Goal: Transaction & Acquisition: Purchase product/service

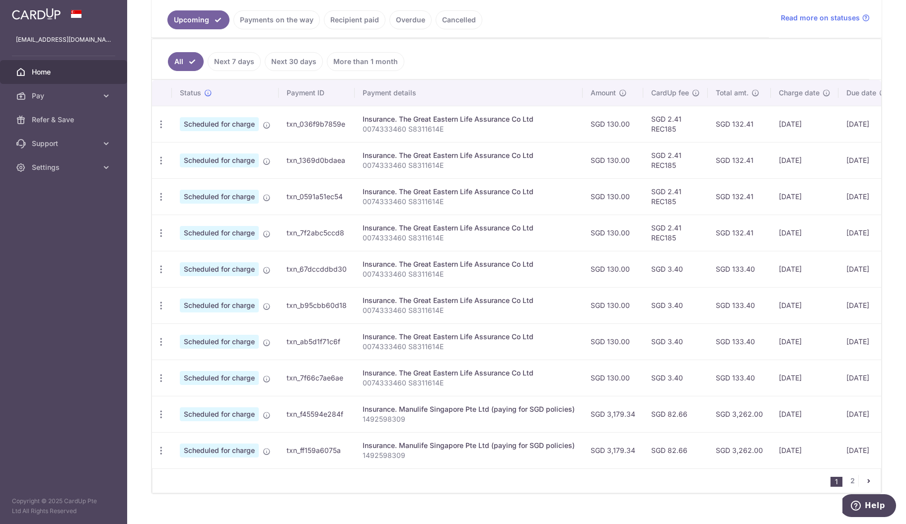
scroll to position [227, 0]
click at [159, 421] on td "Update payment Cancel payment" at bounding box center [162, 414] width 20 height 36
click at [160, 413] on icon "button" at bounding box center [161, 415] width 10 height 10
click at [194, 461] on span "Cancel payment" at bounding box center [214, 467] width 67 height 12
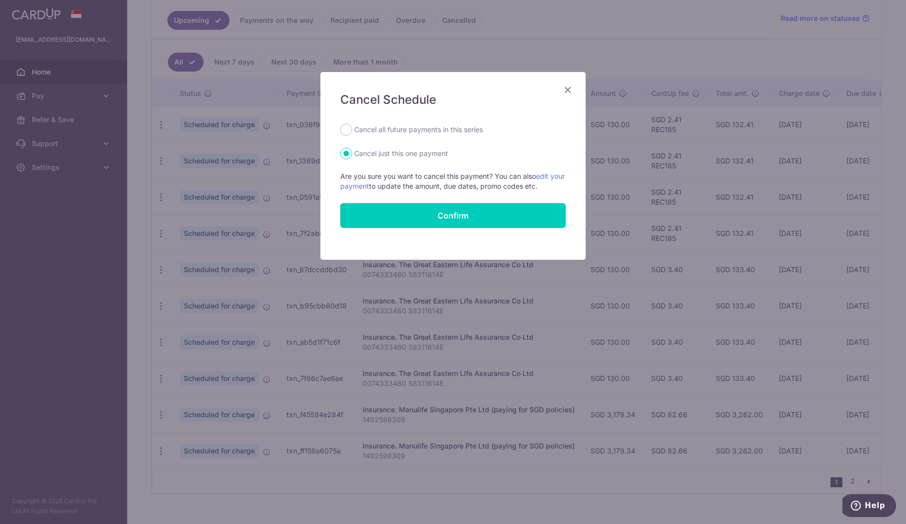
click at [377, 130] on label "Cancel all future payments in this series" at bounding box center [418, 130] width 129 height 12
click at [352, 130] on input "Cancel all future payments in this series" at bounding box center [346, 130] width 12 height 12
radio input "true"
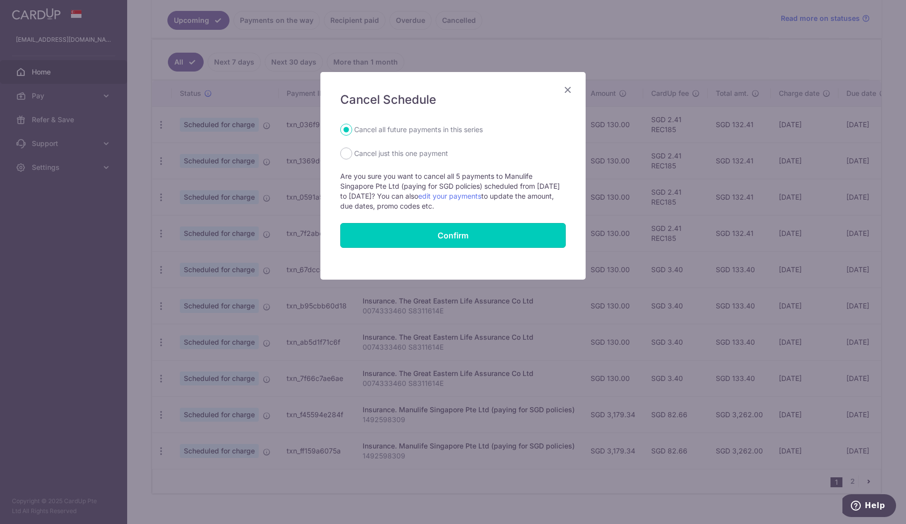
click at [422, 233] on button "Confirm" at bounding box center [453, 235] width 226 height 25
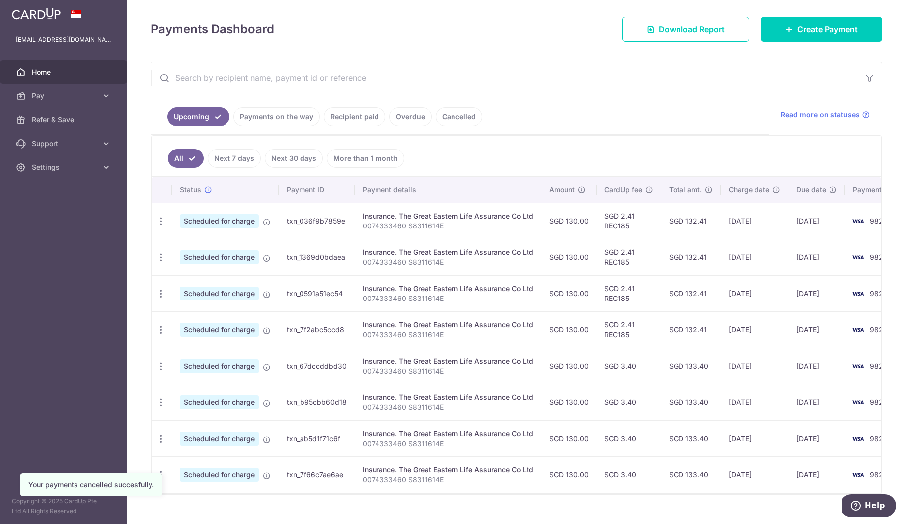
scroll to position [132, 0]
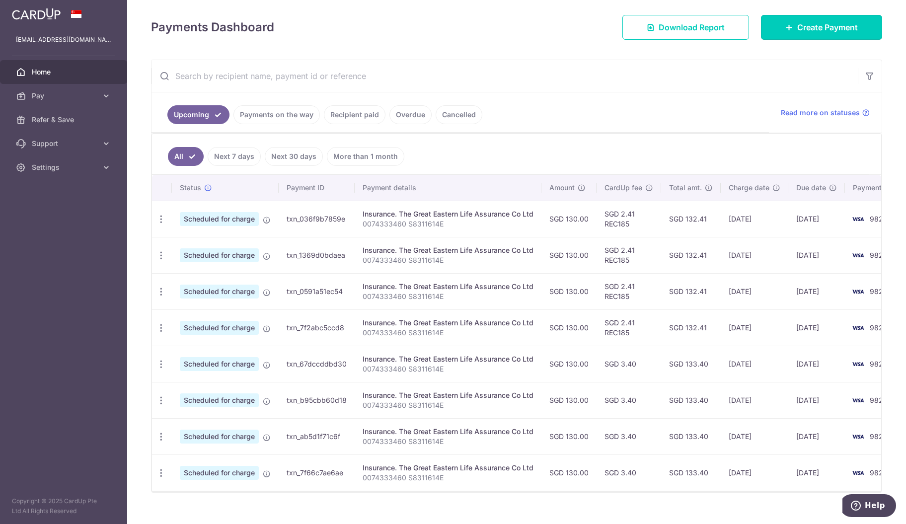
click at [807, 25] on span "Create Payment" at bounding box center [827, 27] width 61 height 12
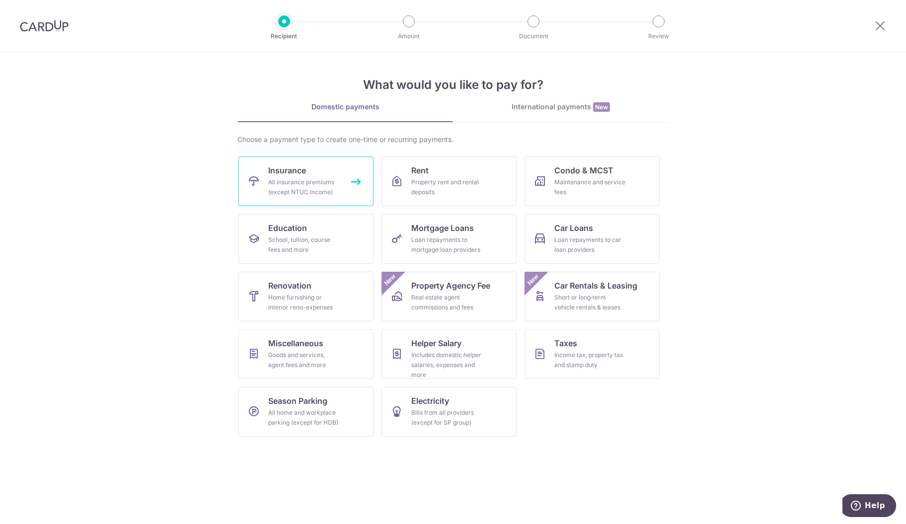
click at [313, 180] on div "All insurance premiums (except NTUC Income)" at bounding box center [304, 187] width 72 height 20
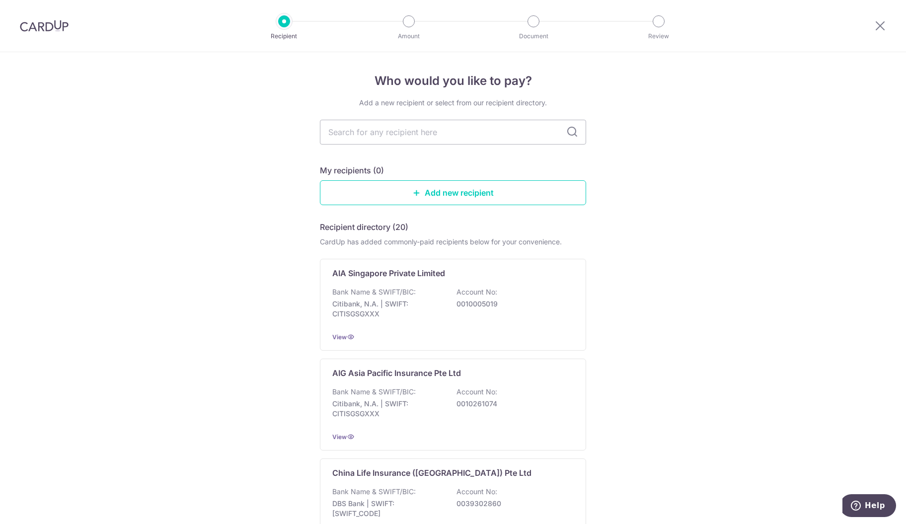
click at [400, 138] on input "text" at bounding box center [453, 132] width 266 height 25
type input "manu"
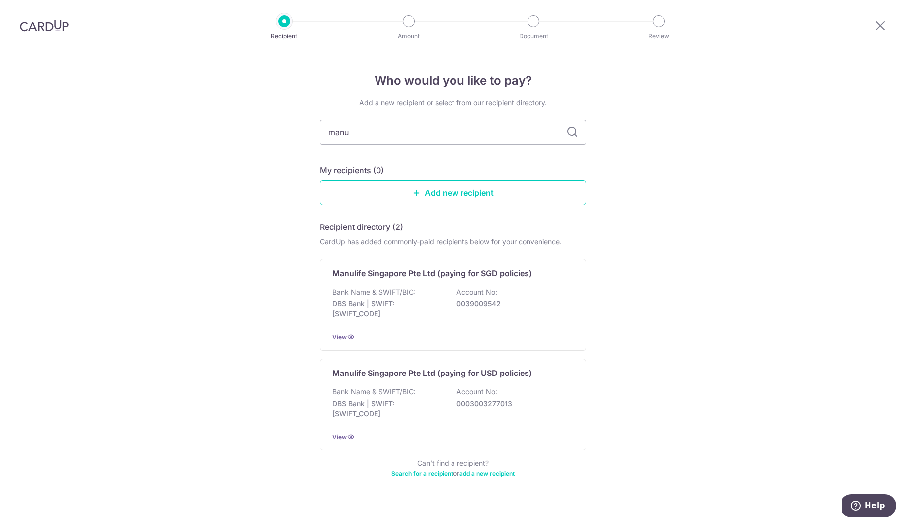
click at [403, 288] on p "Bank Name & SWIFT/BIC:" at bounding box center [373, 292] width 83 height 10
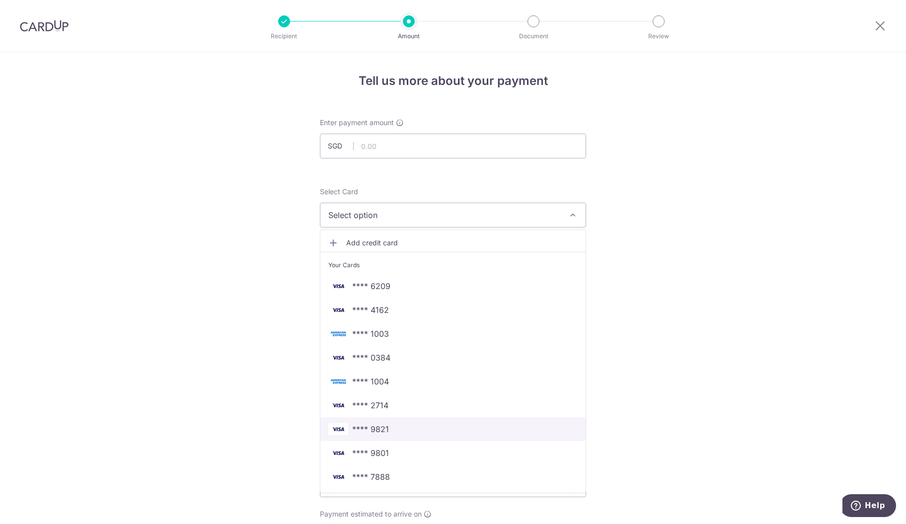
click at [368, 423] on span "**** 9821" at bounding box center [370, 429] width 37 height 12
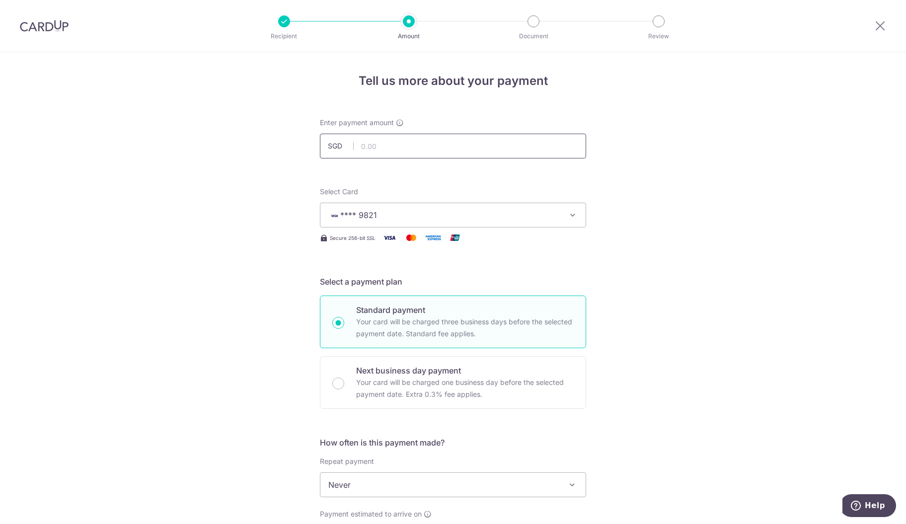
click at [379, 139] on input "text" at bounding box center [453, 146] width 266 height 25
click at [639, 182] on div "Tell us more about your payment Enter payment amount SGD 3638.85 Select Card **…" at bounding box center [453, 501] width 906 height 899
type input "3,638.85"
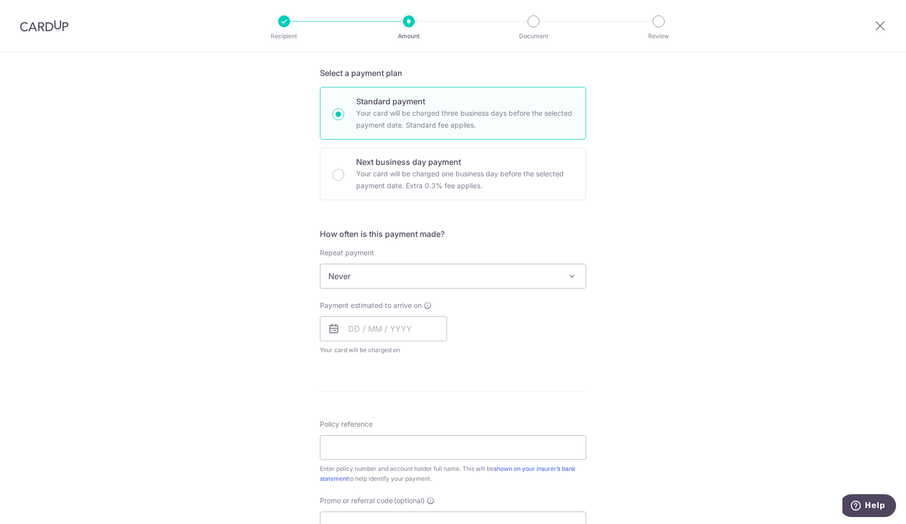
scroll to position [286, 0]
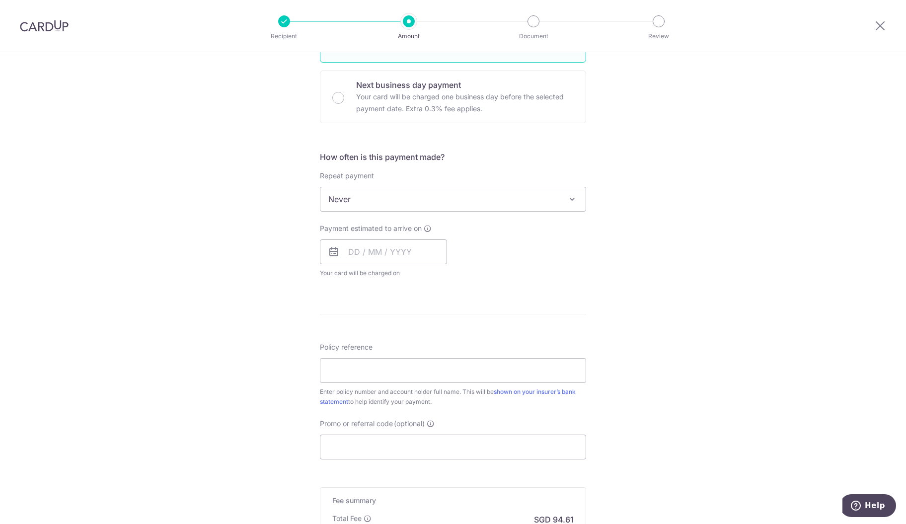
click at [571, 197] on span at bounding box center [572, 199] width 12 height 12
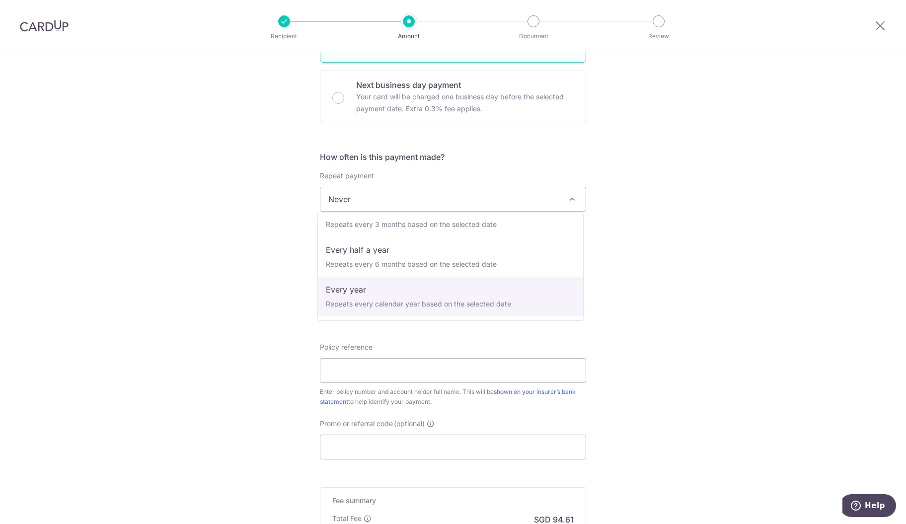
select select "6"
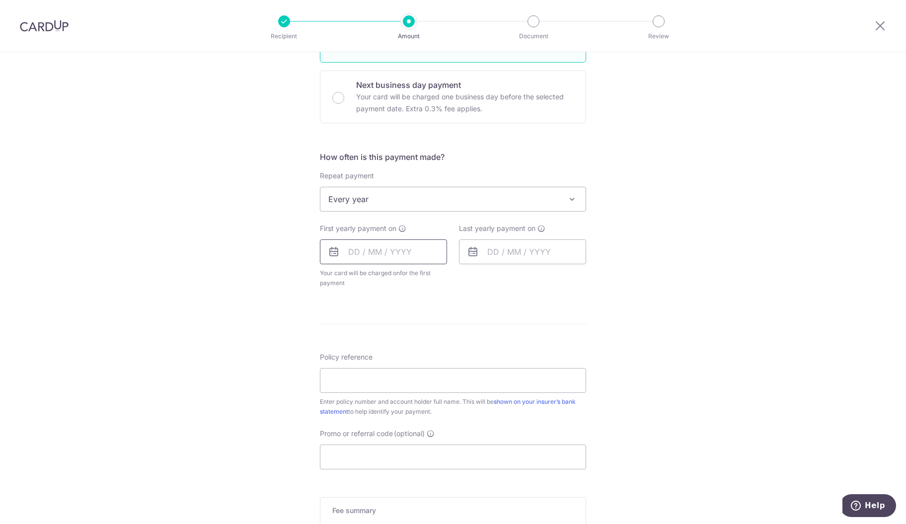
click at [420, 262] on input "text" at bounding box center [383, 251] width 127 height 25
click at [420, 363] on link "16" at bounding box center [420, 362] width 16 height 16
type input "[DATE]"
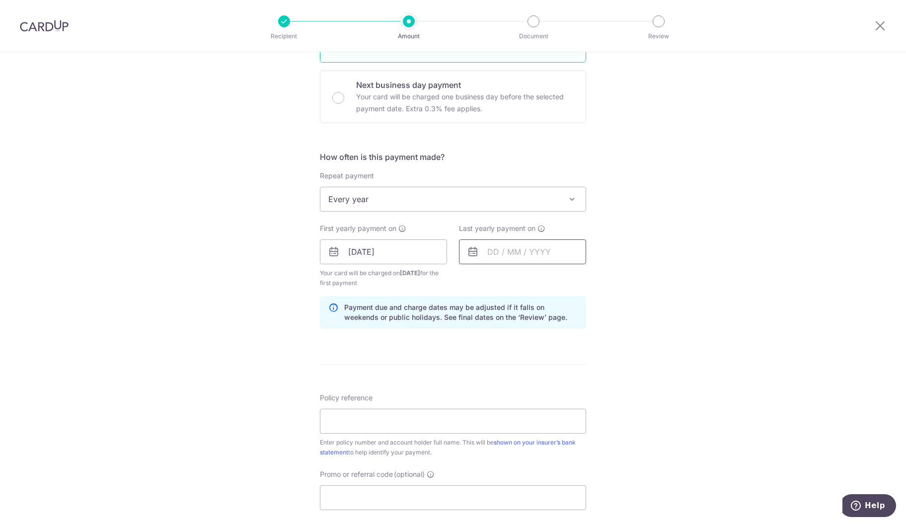
click at [507, 259] on input "text" at bounding box center [522, 251] width 127 height 25
click at [570, 280] on select "2025 2026 2027 2028 2029 2030 2031 2032 2033 2034 2035" at bounding box center [562, 279] width 26 height 8
click at [556, 401] on link "31" at bounding box center [559, 402] width 16 height 16
type input "31/10/2030"
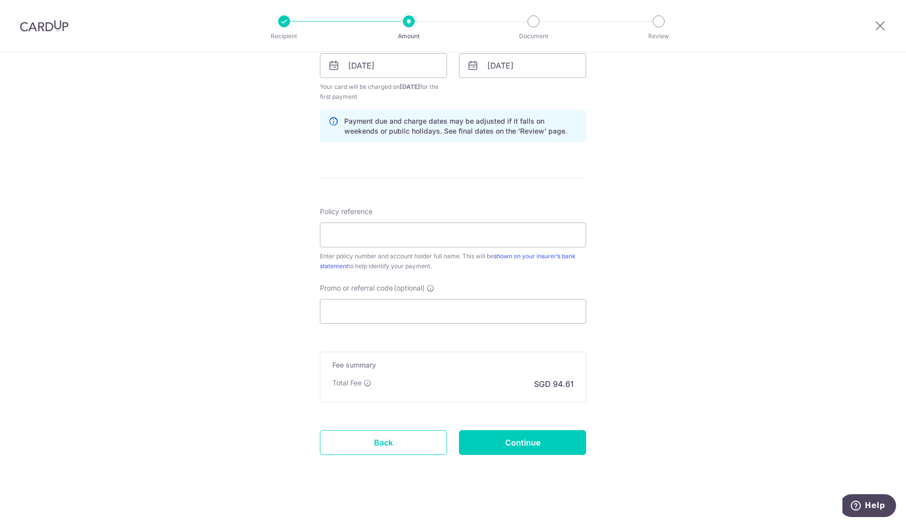
scroll to position [475, 0]
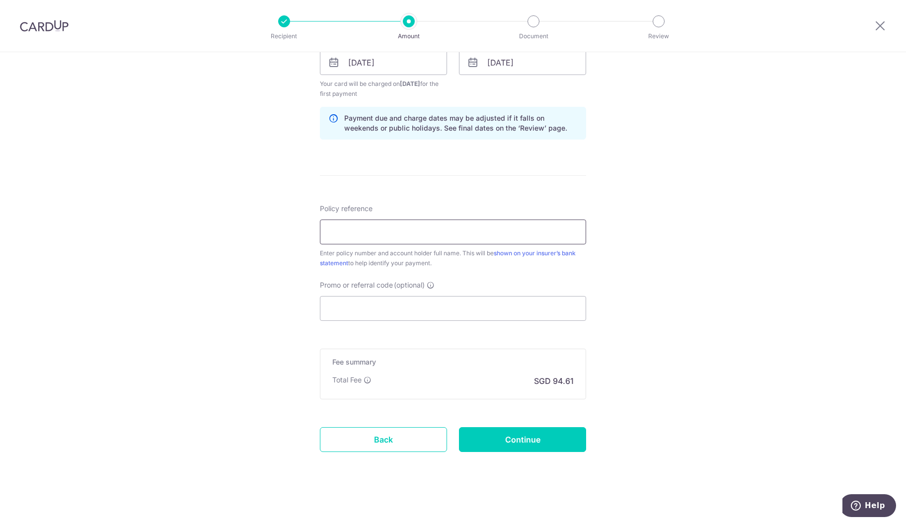
click at [434, 239] on input "Policy reference" at bounding box center [453, 232] width 266 height 25
type input "2493061596 [PERSON_NAME]"
click at [383, 303] on input "Promo or referral code (optional)" at bounding box center [453, 308] width 266 height 25
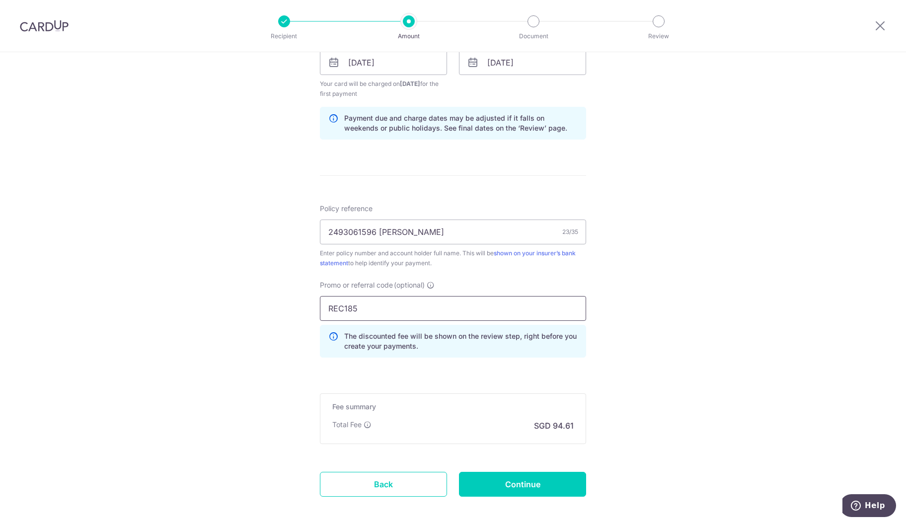
type input "REC185"
click at [725, 338] on div "Tell us more about your payment Enter payment amount SGD 3,638.85 3638.85 Selec…" at bounding box center [453, 74] width 906 height 994
click at [547, 472] on input "Continue" at bounding box center [522, 484] width 127 height 25
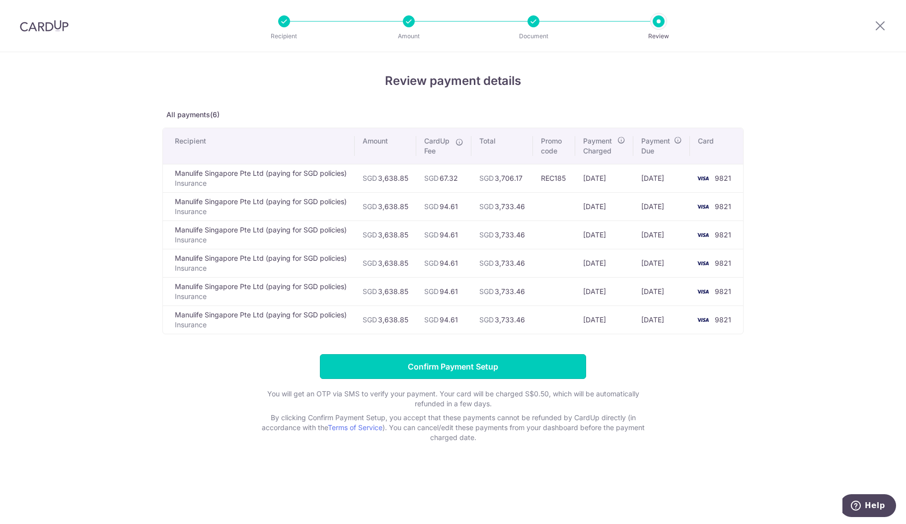
click at [515, 362] on input "Confirm Payment Setup" at bounding box center [453, 366] width 266 height 25
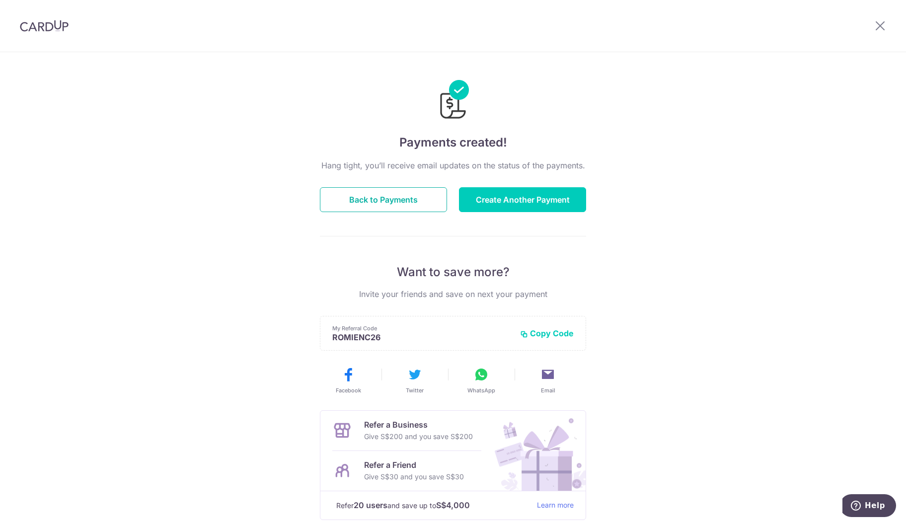
click at [387, 197] on button "Back to Payments" at bounding box center [383, 199] width 127 height 25
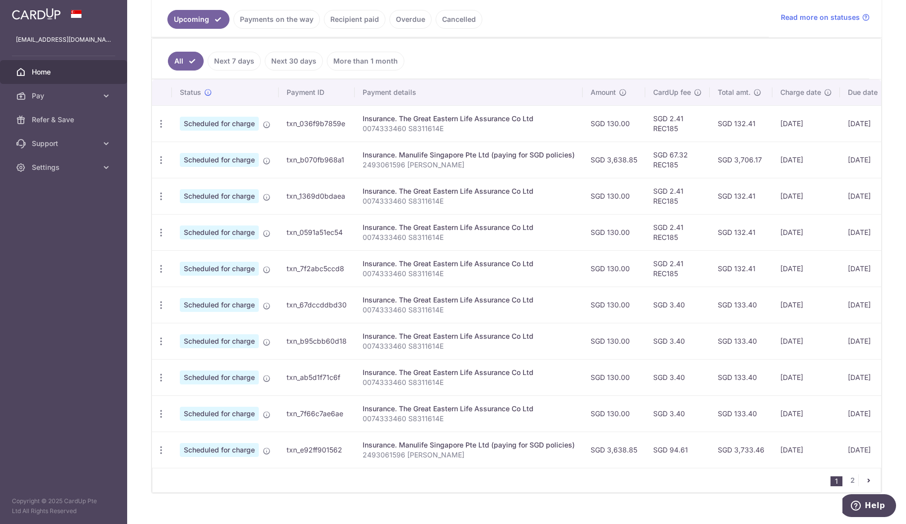
scroll to position [244, 0]
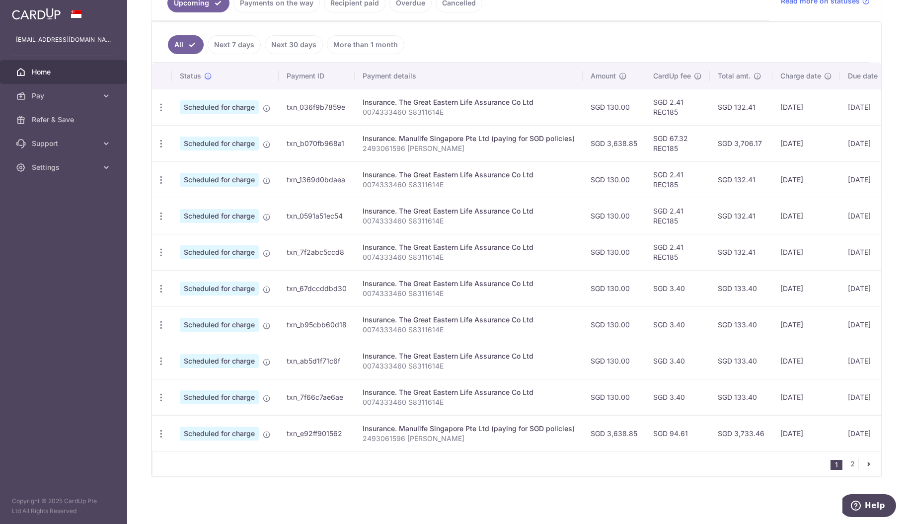
click at [163, 431] on icon "button" at bounding box center [161, 434] width 10 height 10
click at [193, 481] on span "Cancel payment" at bounding box center [214, 485] width 67 height 12
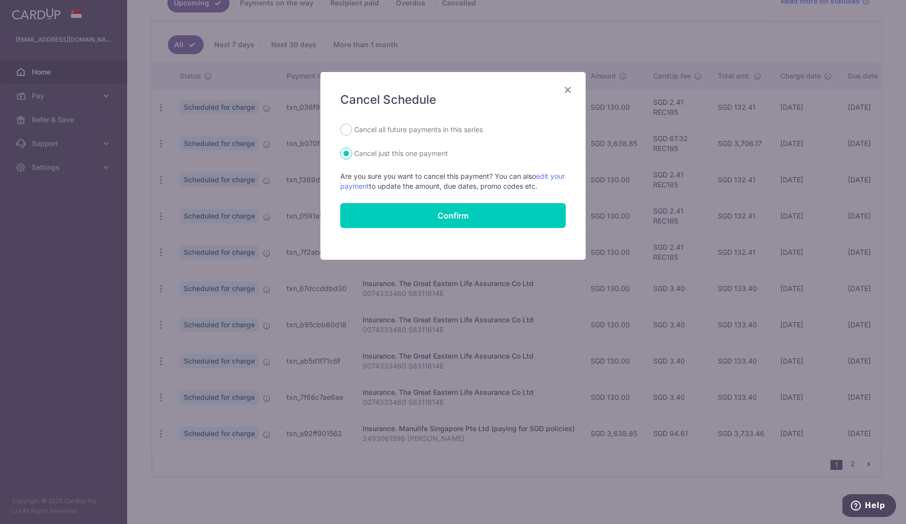
click at [382, 135] on label "Cancel all future payments in this series" at bounding box center [418, 130] width 129 height 12
click at [352, 135] on input "Cancel all future payments in this series" at bounding box center [346, 130] width 12 height 12
radio input "true"
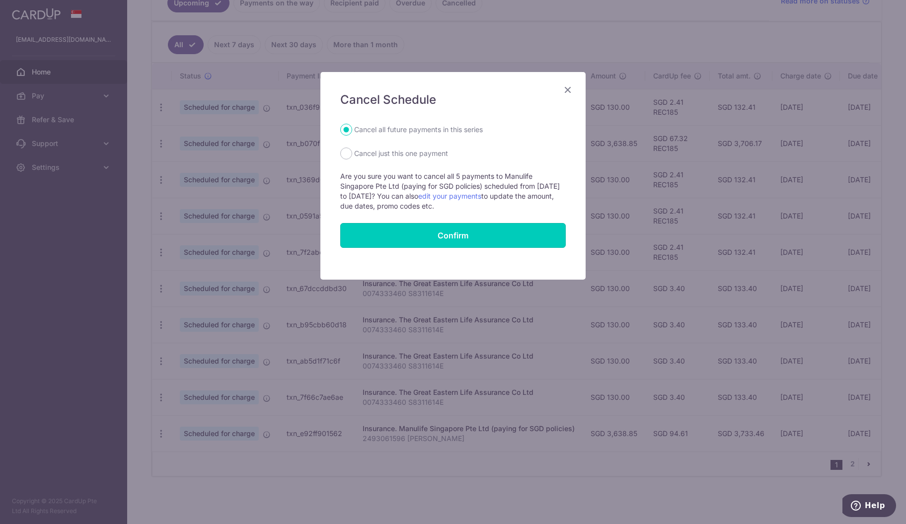
click at [401, 230] on button "Confirm" at bounding box center [453, 235] width 226 height 25
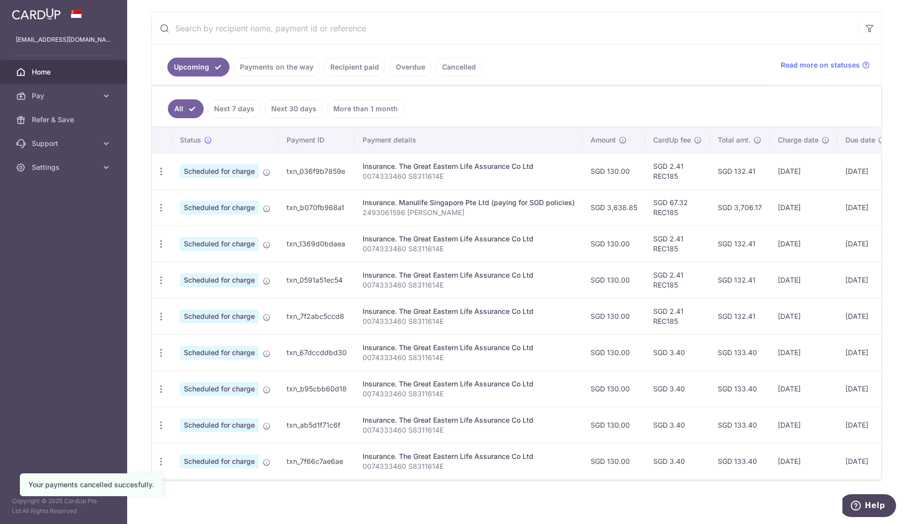
scroll to position [181, 0]
click at [160, 350] on icon "button" at bounding box center [161, 352] width 10 height 10
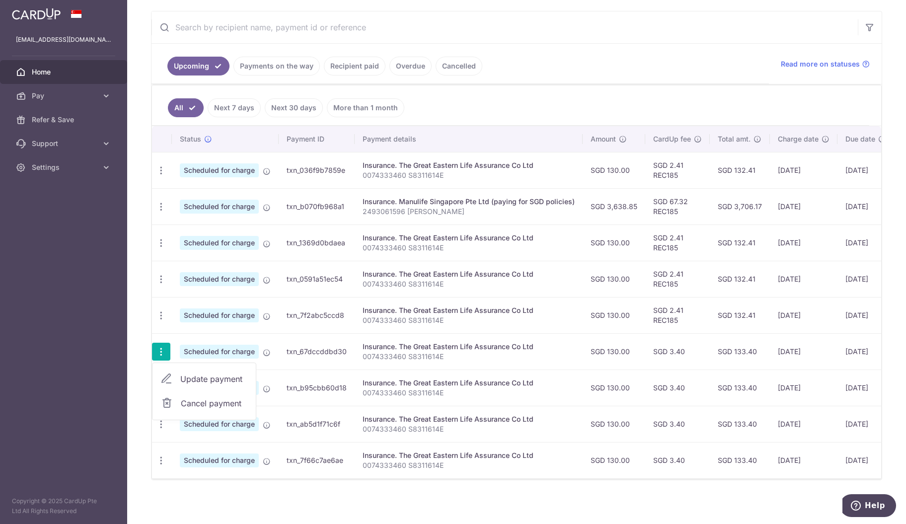
click at [193, 399] on span "Cancel payment" at bounding box center [214, 403] width 67 height 12
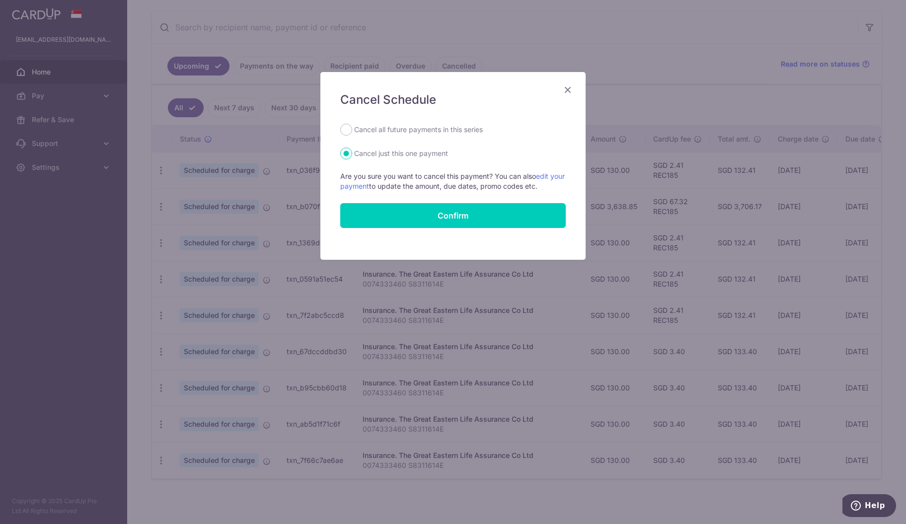
click at [384, 131] on label "Cancel all future payments in this series" at bounding box center [418, 130] width 129 height 12
click at [352, 131] on input "Cancel all future payments in this series" at bounding box center [346, 130] width 12 height 12
radio input "true"
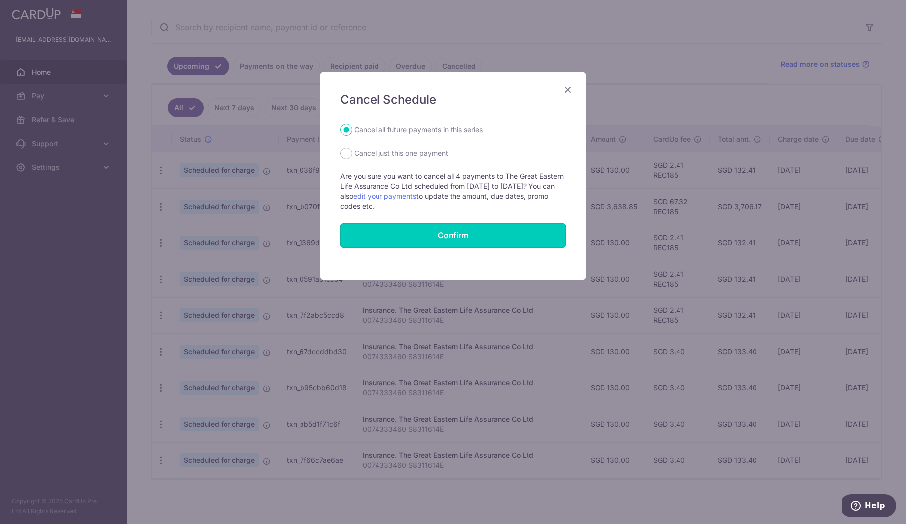
click at [417, 237] on button "Confirm" at bounding box center [453, 235] width 226 height 25
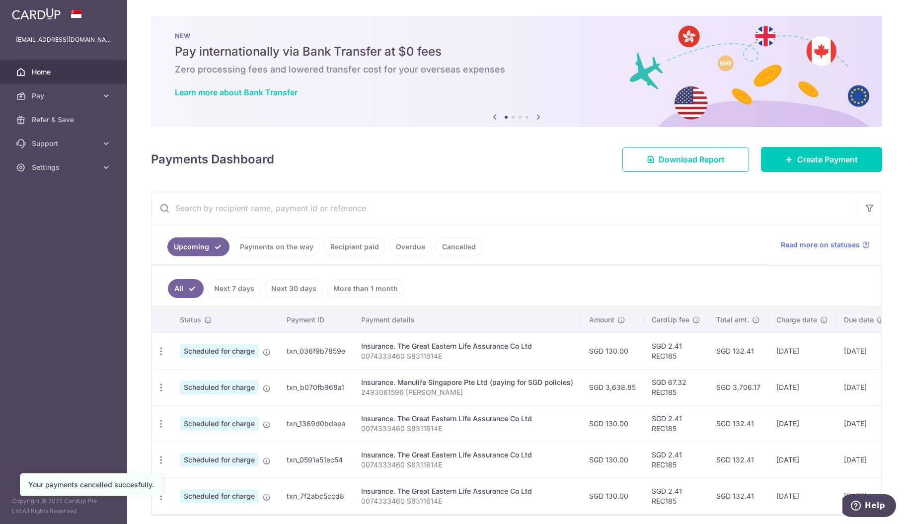
scroll to position [40, 0]
